Goal: Find specific page/section: Find specific page/section

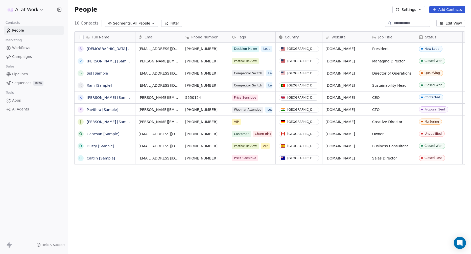
scroll to position [223, 403]
click at [34, 8] on html "AI at Work Contacts People Marketing Workflows Campaigns Sales Pipelines Sequen…" at bounding box center [235, 127] width 471 height 254
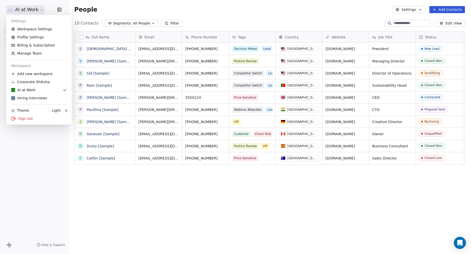
click at [140, 201] on html "AI at Work Contacts People Marketing Workflows Campaigns Sales Pipelines Sequen…" at bounding box center [235, 127] width 471 height 254
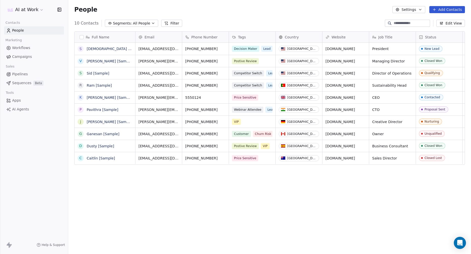
scroll to position [223, 403]
click at [41, 11] on html "AI at Work Contacts People Marketing Workflows Campaigns Sales Pipelines Sequen…" at bounding box center [235, 127] width 471 height 254
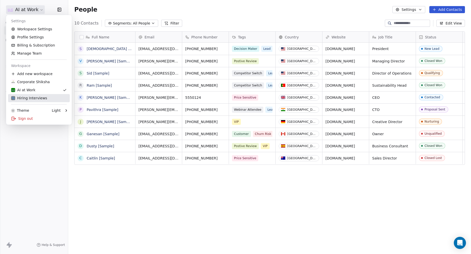
click at [30, 100] on div "Hiring Interviews" at bounding box center [29, 98] width 36 height 5
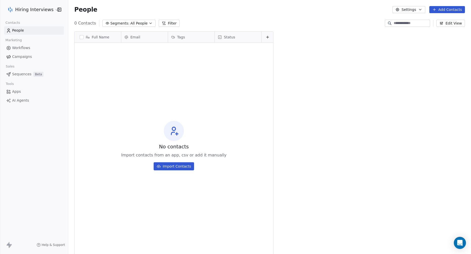
scroll to position [223, 403]
